Goal: Transaction & Acquisition: Obtain resource

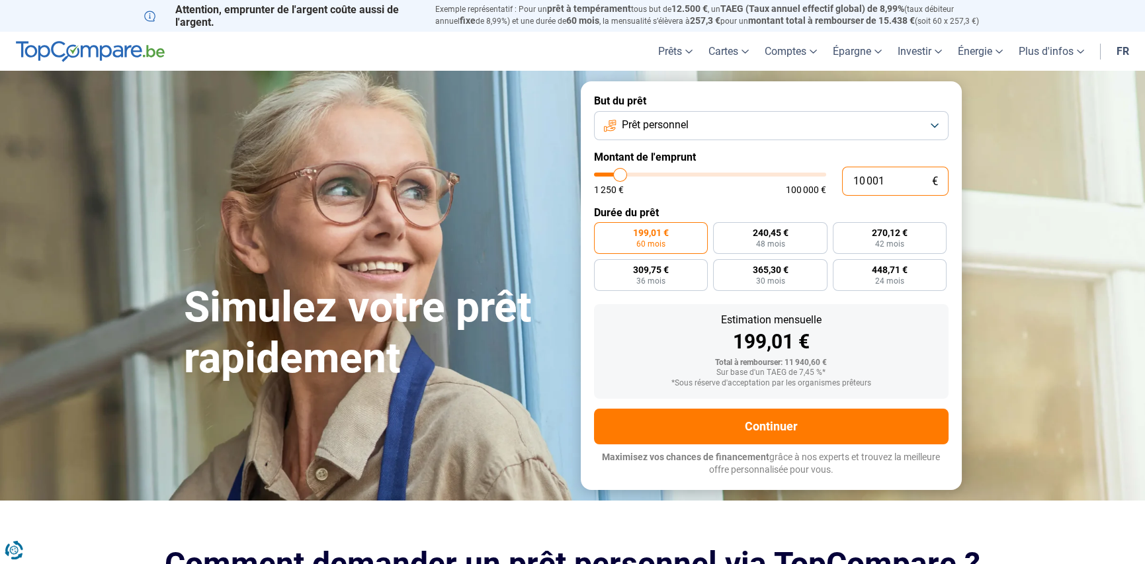
drag, startPoint x: 890, startPoint y: 189, endPoint x: 812, endPoint y: 189, distance: 78.7
click at [812, 189] on div "10 001 € 1 250 € 100 000 €" at bounding box center [771, 181] width 355 height 29
type input "5"
type input "1250"
type input "50"
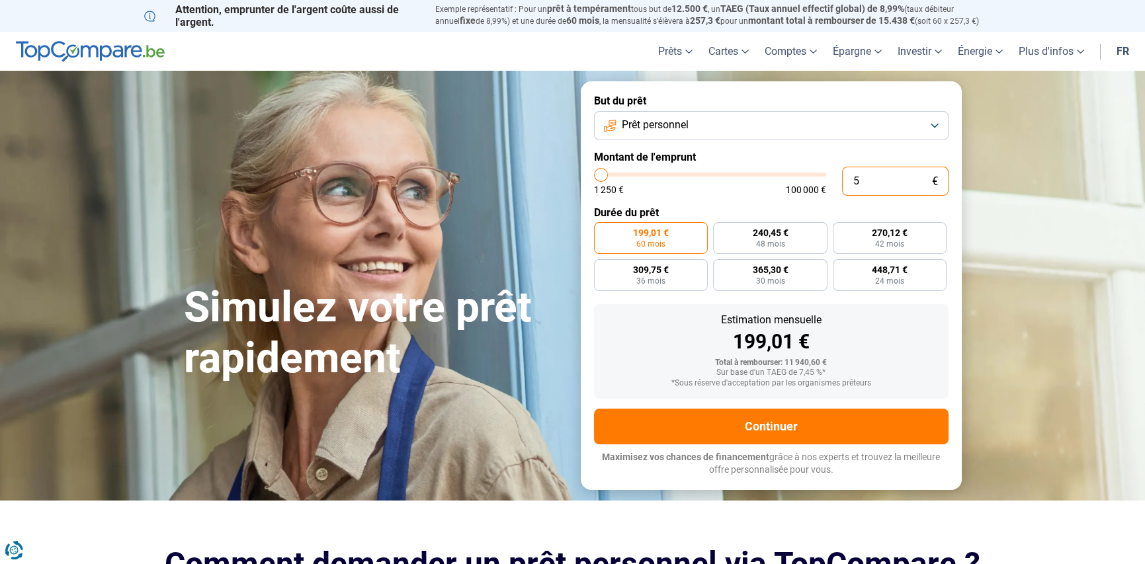
type input "1250"
type input "500"
type input "1250"
type input "5 000"
type input "5000"
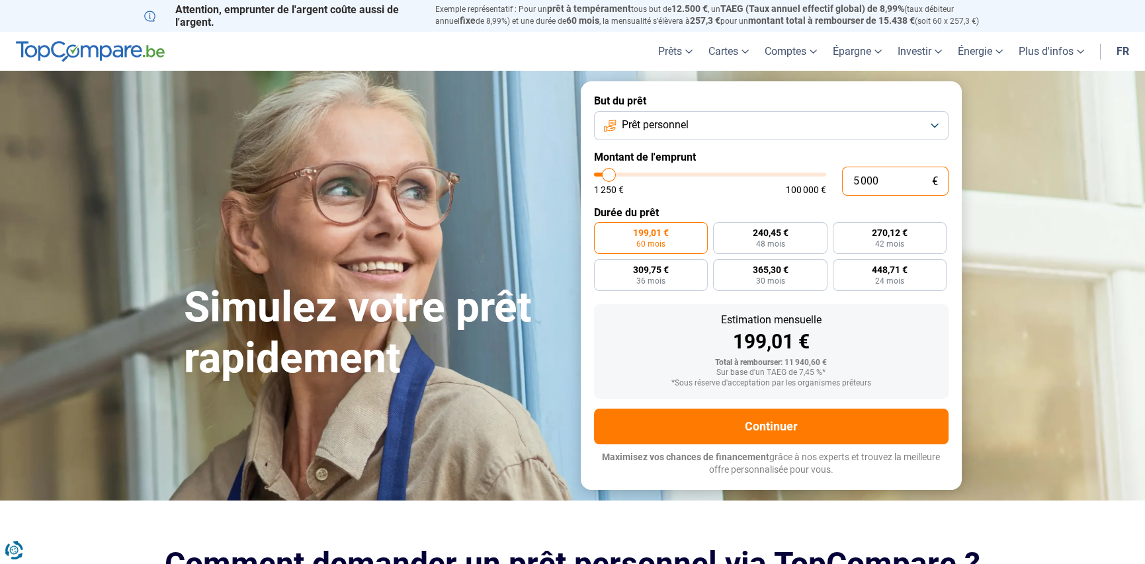
type input "50 000"
type input "50000"
radio input "false"
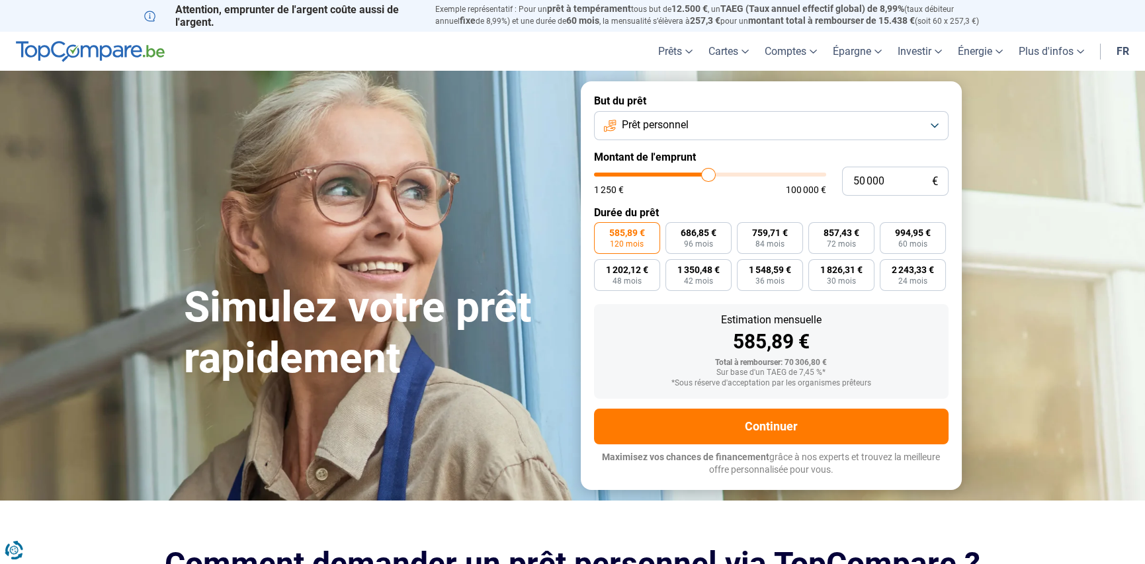
click at [708, 130] on button "Prêt personnel" at bounding box center [771, 125] width 355 height 29
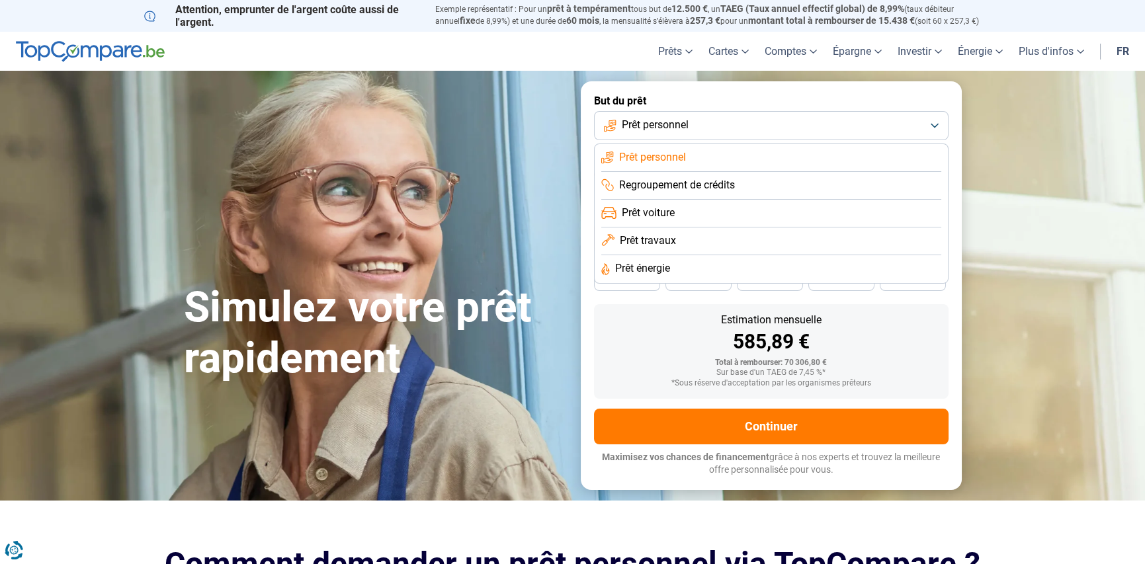
click at [712, 210] on li "Prêt voiture" at bounding box center [771, 214] width 340 height 28
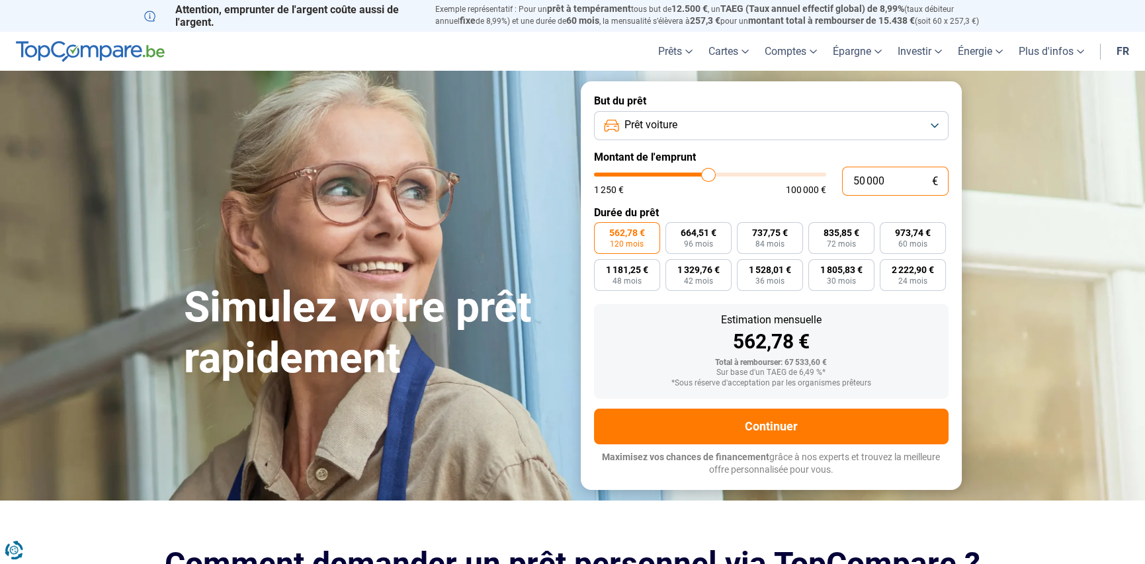
drag, startPoint x: 915, startPoint y: 183, endPoint x: 847, endPoint y: 187, distance: 67.6
click at [847, 187] on input "50 000" at bounding box center [895, 181] width 107 height 29
type input "4"
type input "1250"
type input "40"
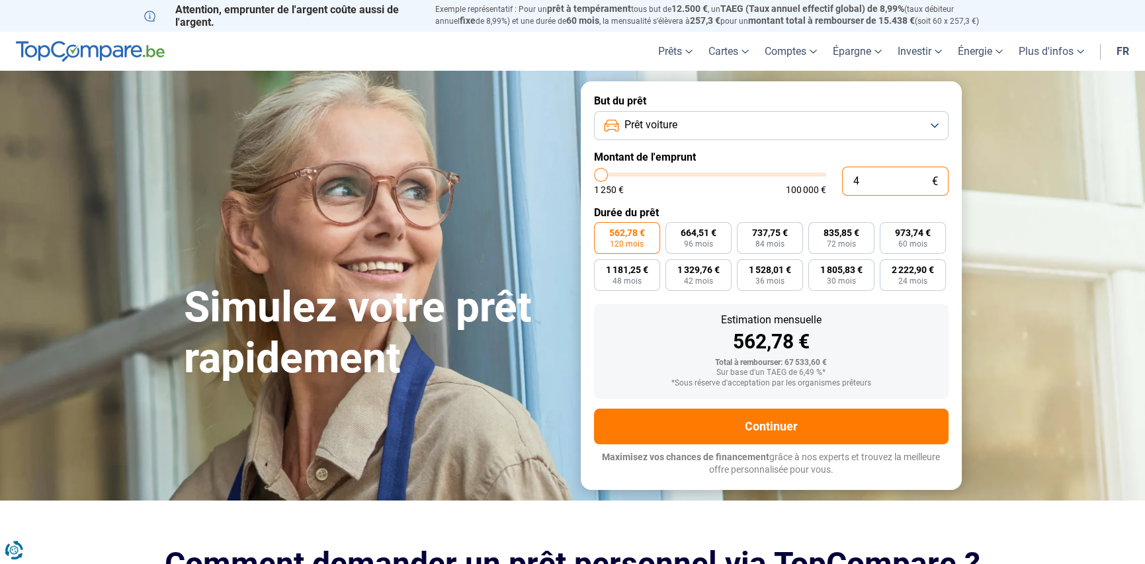
type input "1250"
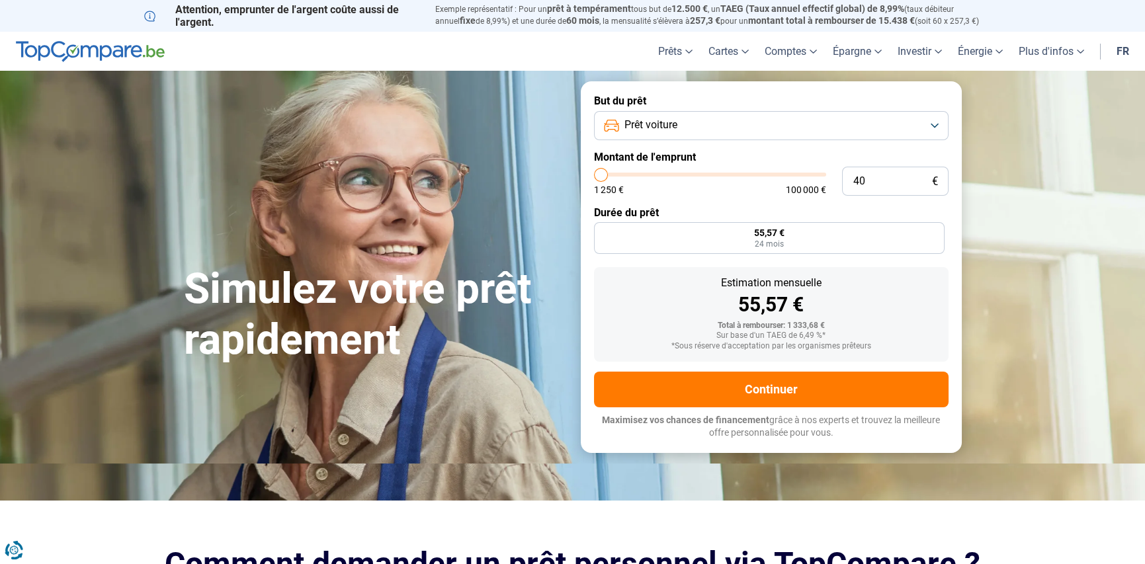
type input "1 250"
type input "1250"
radio input "true"
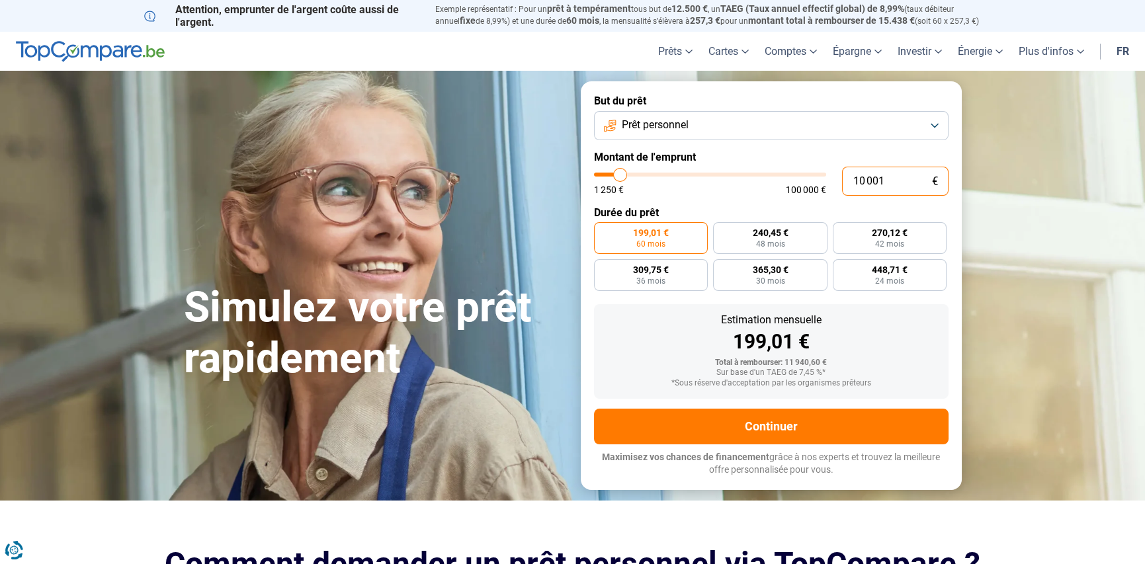
drag, startPoint x: 872, startPoint y: 183, endPoint x: 821, endPoint y: 183, distance: 50.9
click at [822, 183] on div "10 001 € 1 250 € 100 000 €" at bounding box center [771, 181] width 355 height 29
type input "4"
type input "1250"
type input "40"
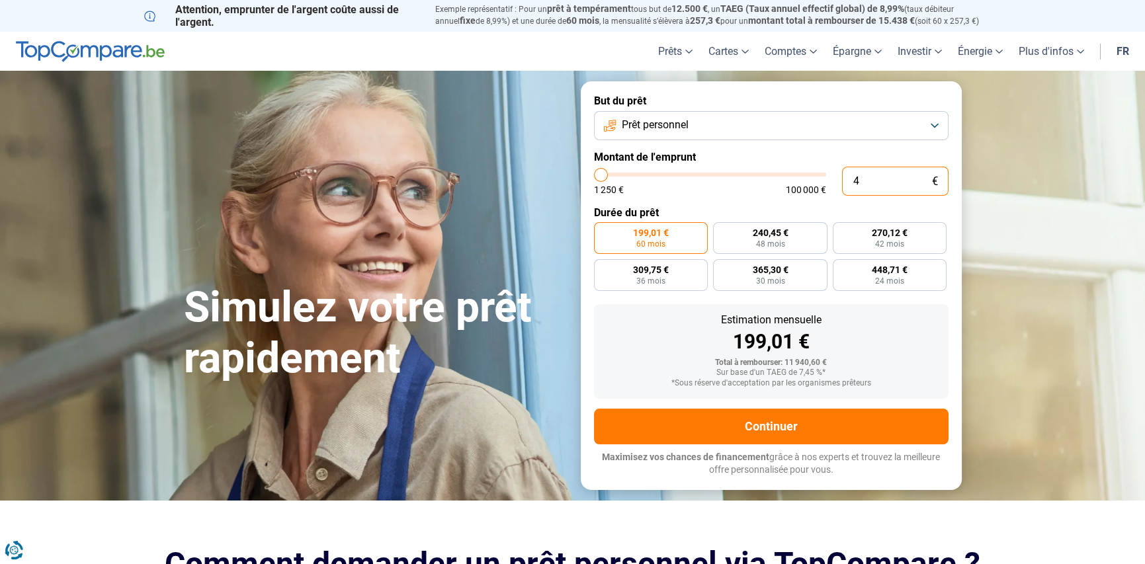
type input "1250"
type input "400"
type input "1250"
type input "4 000"
type input "4000"
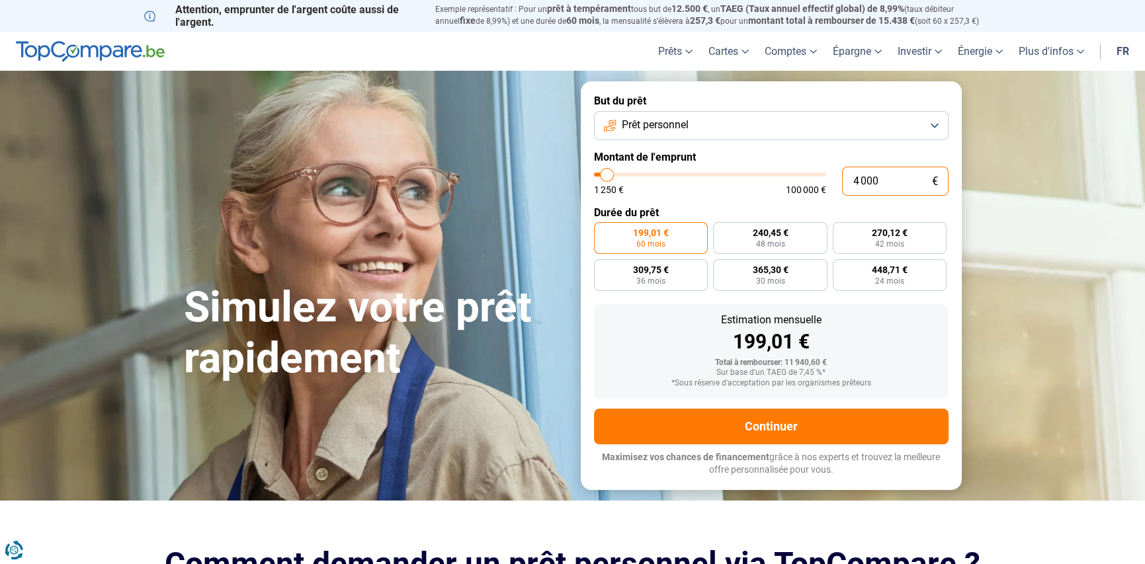
type input "40 000"
type input "40000"
radio input "false"
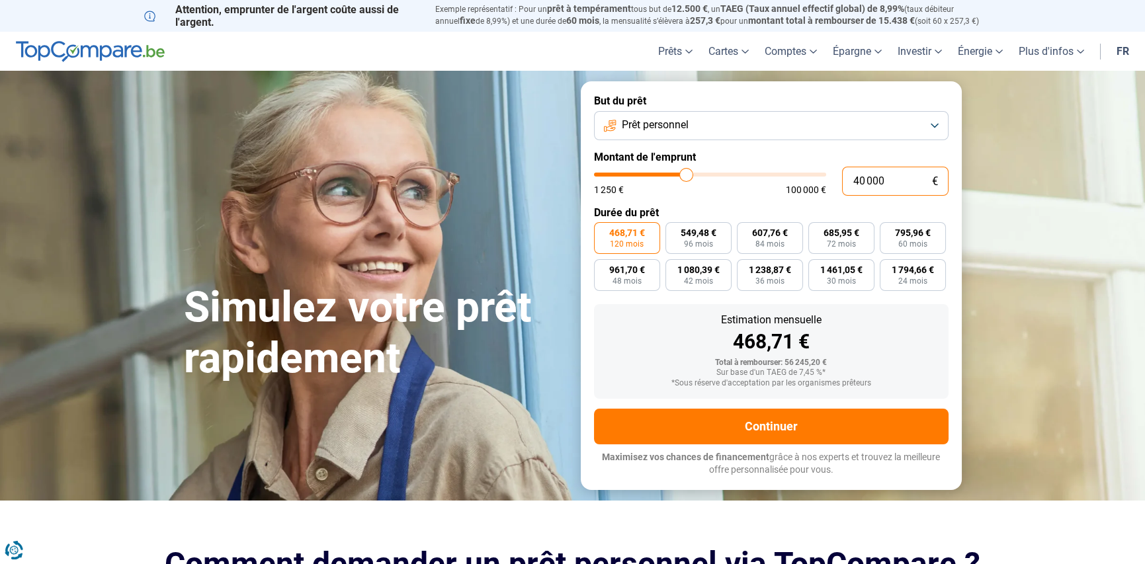
type input "40 000"
click at [669, 131] on span "Prêt personnel" at bounding box center [655, 125] width 67 height 15
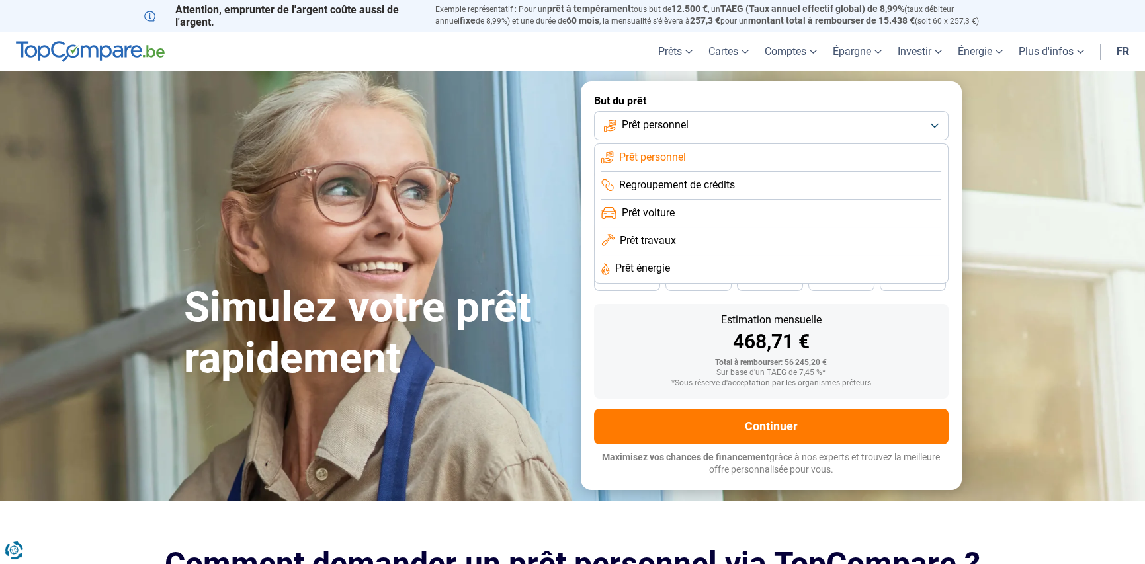
click at [667, 207] on span "Prêt voiture" at bounding box center [648, 213] width 53 height 15
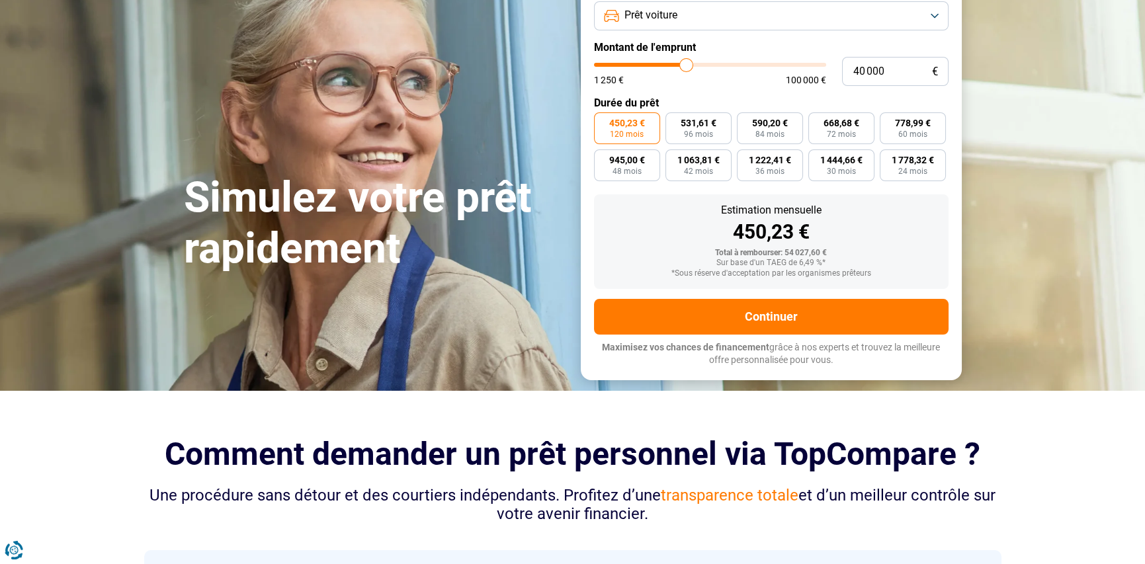
scroll to position [220, 0]
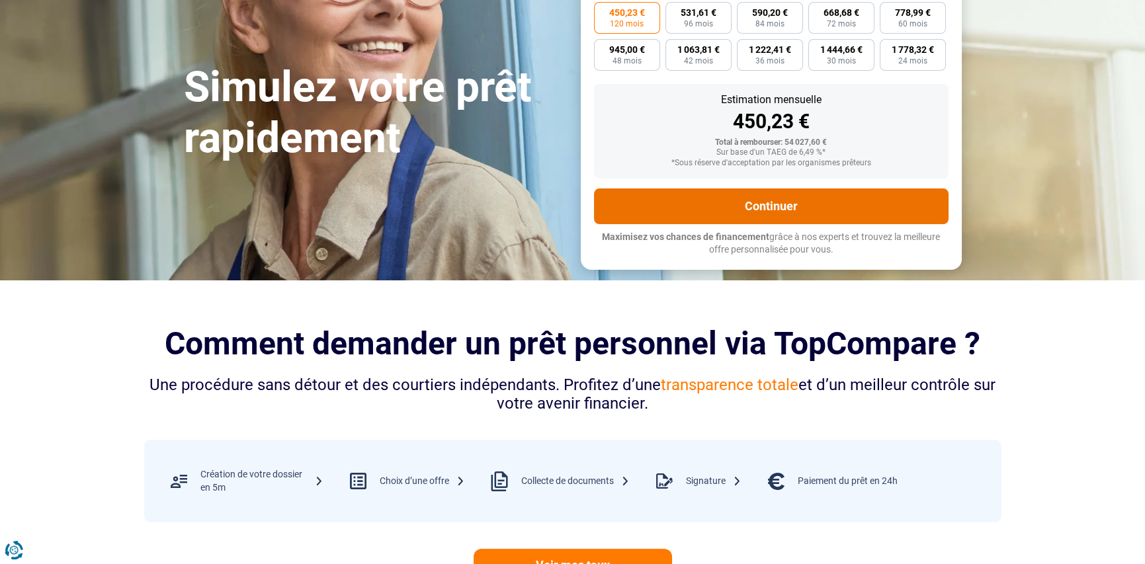
click at [761, 201] on button "Continuer" at bounding box center [771, 207] width 355 height 36
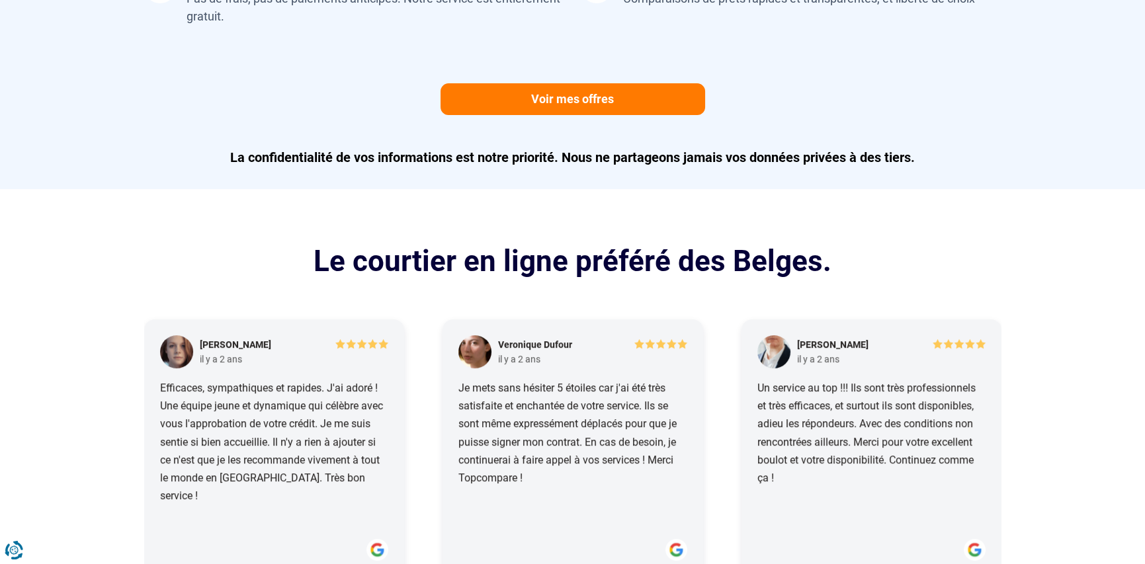
scroll to position [1654, 0]
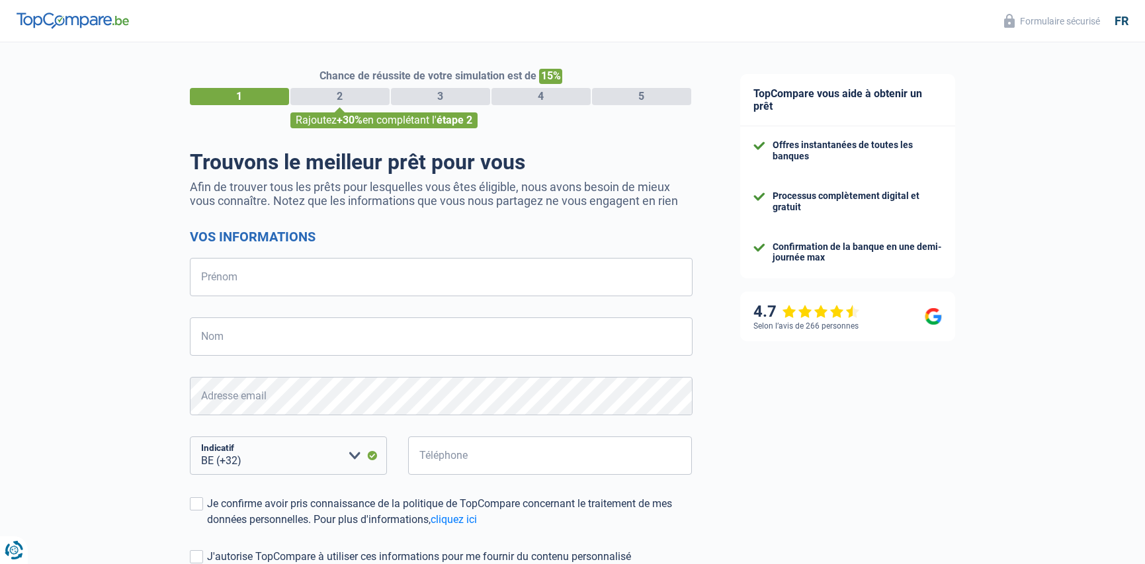
select select "32"
